Goal: Information Seeking & Learning: Check status

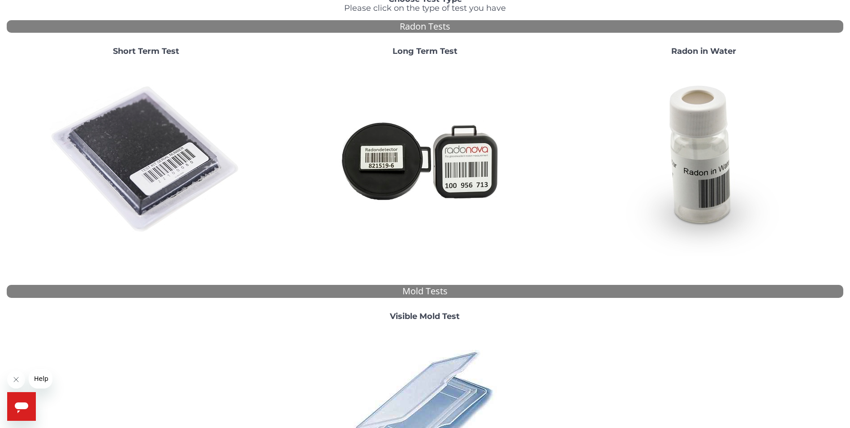
scroll to position [227, 0]
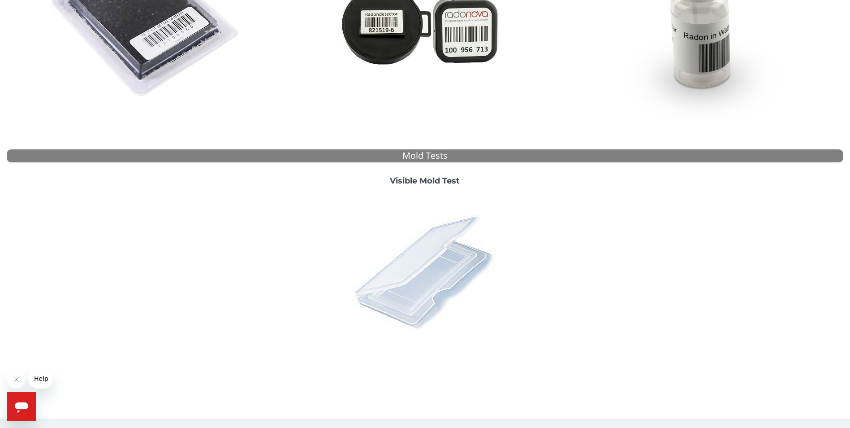
click at [408, 285] on img at bounding box center [424, 271] width 157 height 157
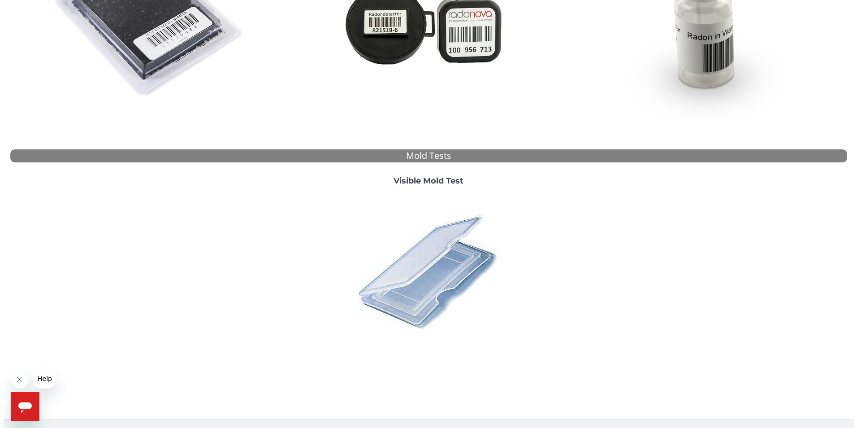
scroll to position [0, 0]
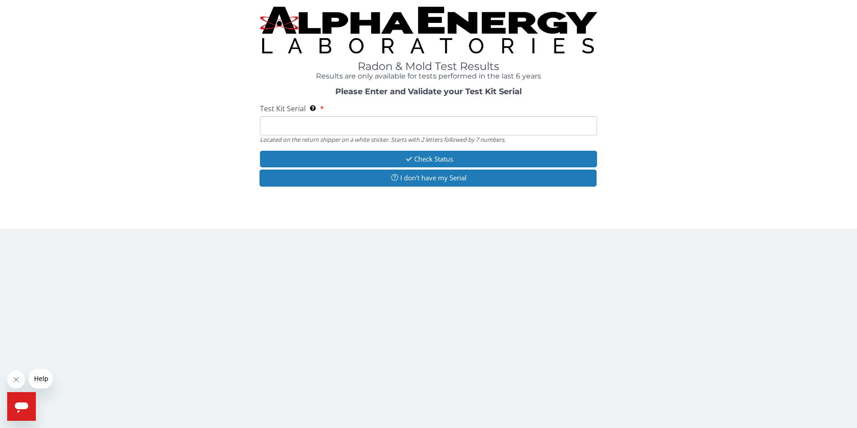
click at [360, 121] on input "Test Kit Serial Located on the return shipper on a white sticker. Starts with 2…" at bounding box center [429, 125] width 338 height 19
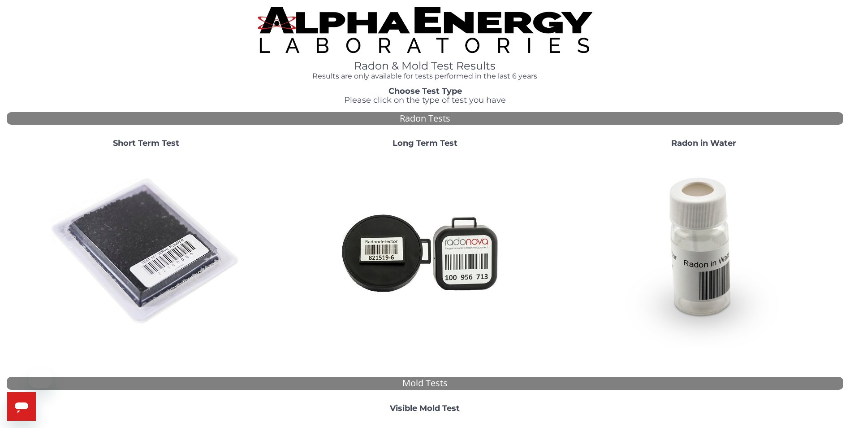
scroll to position [227, 0]
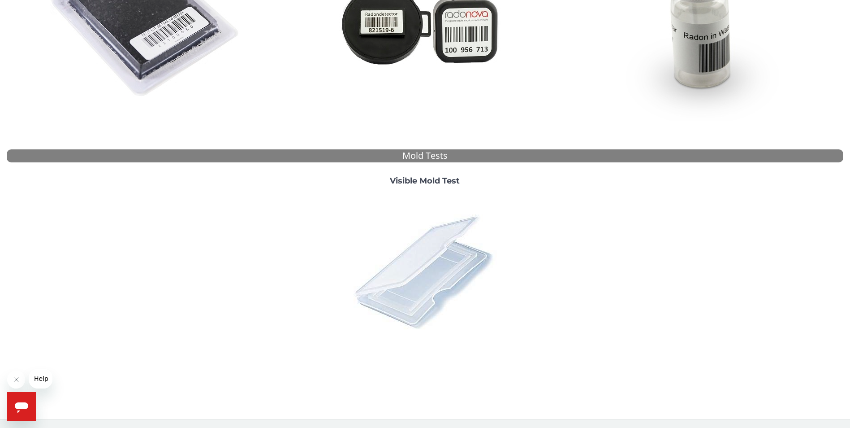
click at [428, 243] on img at bounding box center [424, 271] width 157 height 157
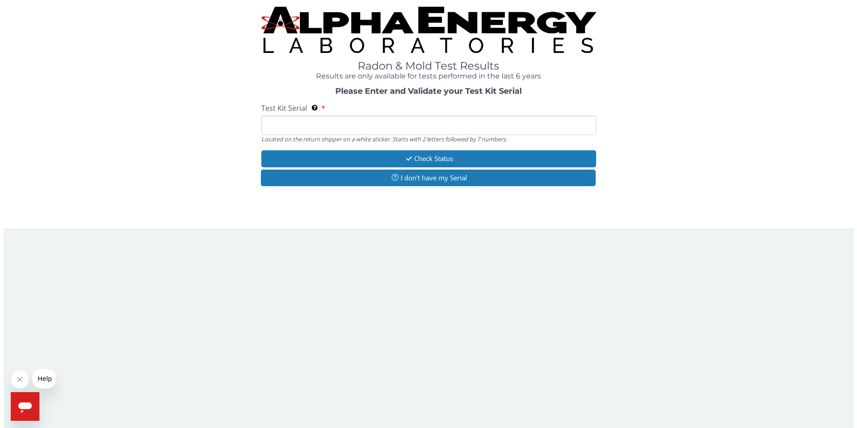
scroll to position [0, 0]
click at [361, 126] on input "Test Kit Serial Located on the return shipper on a white sticker. Starts with 2…" at bounding box center [429, 125] width 338 height 19
type input "ML 186912"
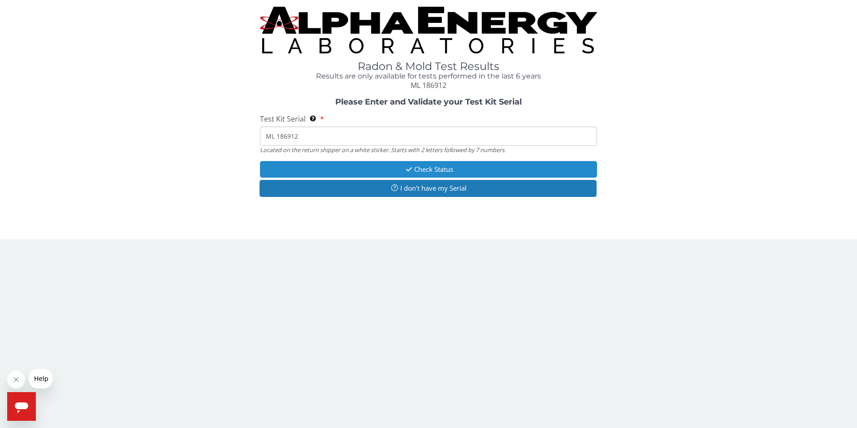
click at [425, 166] on button "Check Status" at bounding box center [429, 169] width 338 height 17
